Goal: Task Accomplishment & Management: Use online tool/utility

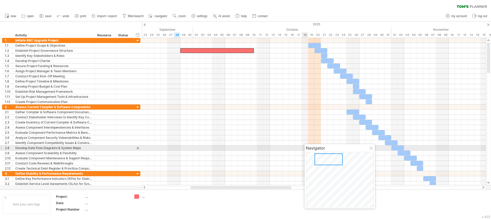
click at [371, 146] on div at bounding box center [371, 148] width 4 height 4
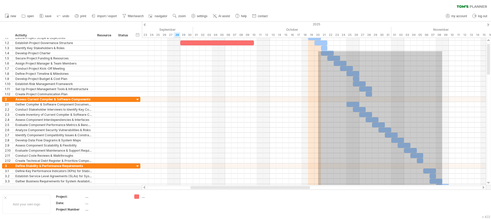
drag, startPoint x: 318, startPoint y: 59, endPoint x: 442, endPoint y: 185, distance: 177.0
click at [442, 185] on div "Trying to reach [DOMAIN_NAME] Connected again... 0% clear filter new 1" at bounding box center [245, 109] width 491 height 219
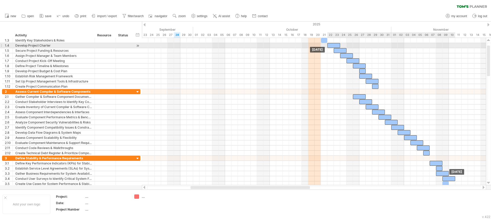
drag, startPoint x: 331, startPoint y: 46, endPoint x: 338, endPoint y: 46, distance: 6.7
click at [338, 46] on div at bounding box center [333, 45] width 13 height 5
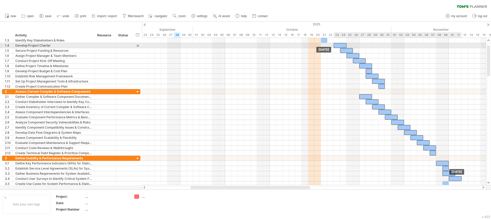
drag, startPoint x: 334, startPoint y: 45, endPoint x: 341, endPoint y: 45, distance: 6.9
click at [341, 45] on div at bounding box center [340, 45] width 13 height 5
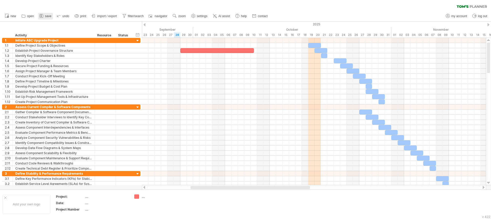
click at [49, 14] on span "save" at bounding box center [48, 16] width 6 height 4
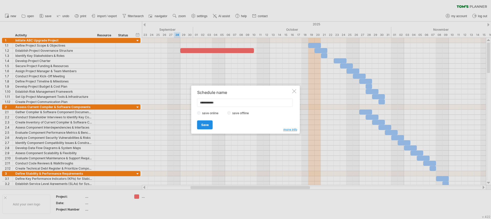
click at [207, 125] on span "Save" at bounding box center [204, 125] width 7 height 4
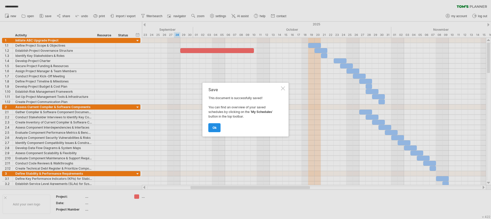
click at [214, 125] on link "ok" at bounding box center [214, 127] width 12 height 9
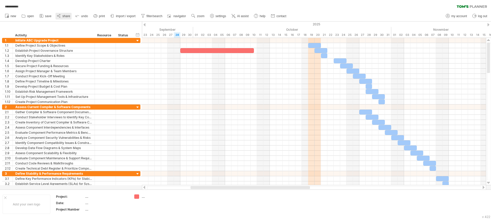
click at [67, 16] on span "share" at bounding box center [66, 16] width 8 height 4
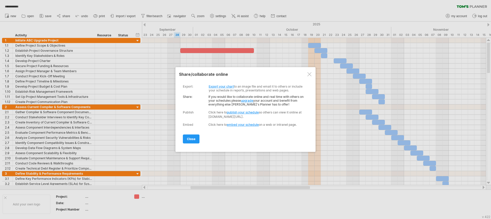
click at [221, 85] on link "Export your chart" at bounding box center [221, 86] width 25 height 4
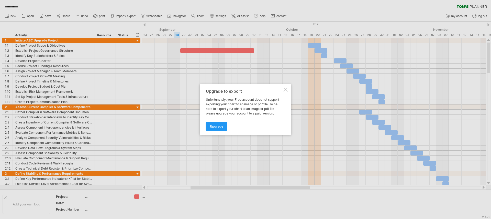
click at [286, 88] on div at bounding box center [286, 89] width 4 height 4
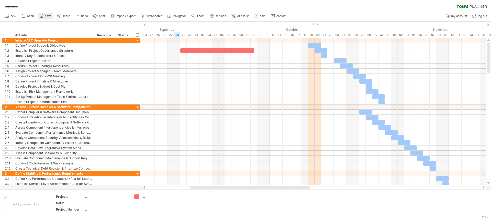
click at [48, 17] on span "save" at bounding box center [48, 16] width 6 height 4
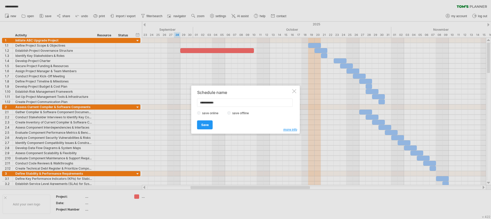
click at [236, 114] on label "save offline" at bounding box center [242, 113] width 22 height 4
click at [208, 122] on link "Save" at bounding box center [205, 124] width 16 height 9
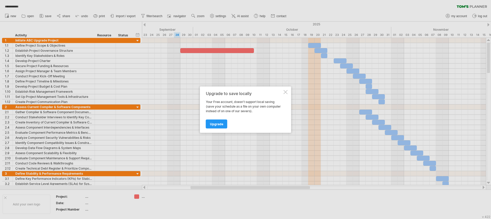
click at [285, 91] on div at bounding box center [286, 92] width 4 height 4
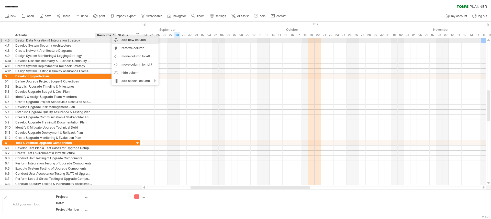
click at [126, 40] on div "add new column" at bounding box center [134, 40] width 47 height 8
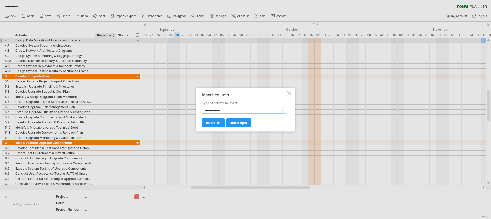
click at [233, 110] on select "**********" at bounding box center [244, 109] width 84 height 7
select select "********"
click at [202, 106] on select "**********" at bounding box center [244, 109] width 84 height 7
click at [234, 124] on span "insert right" at bounding box center [238, 122] width 17 height 4
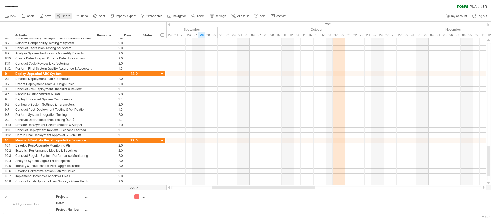
click at [66, 18] on span "share" at bounding box center [66, 16] width 8 height 4
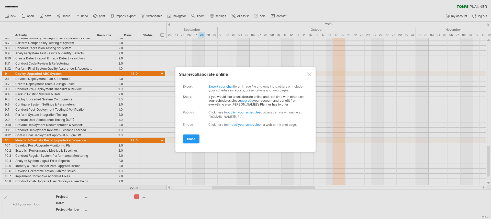
click at [244, 99] on link "upgrade" at bounding box center [247, 100] width 12 height 4
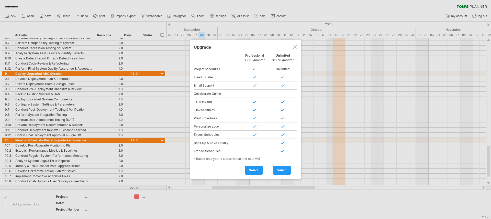
click at [293, 48] on div at bounding box center [295, 47] width 4 height 4
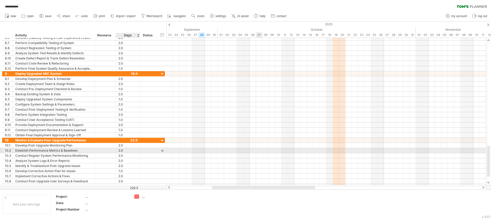
click at [131, 151] on div "2.0" at bounding box center [127, 150] width 19 height 5
